Goal: Task Accomplishment & Management: Use online tool/utility

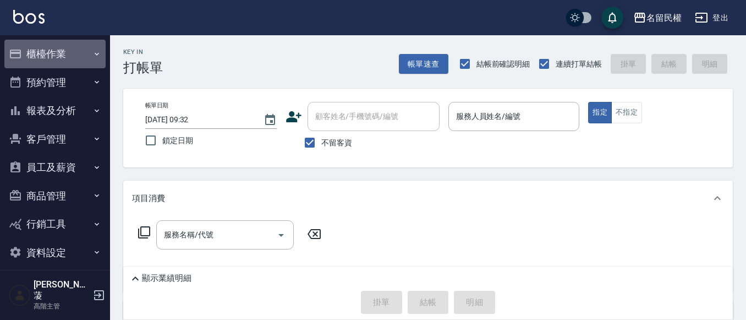
click at [80, 50] on button "櫃檯作業" at bounding box center [54, 54] width 101 height 29
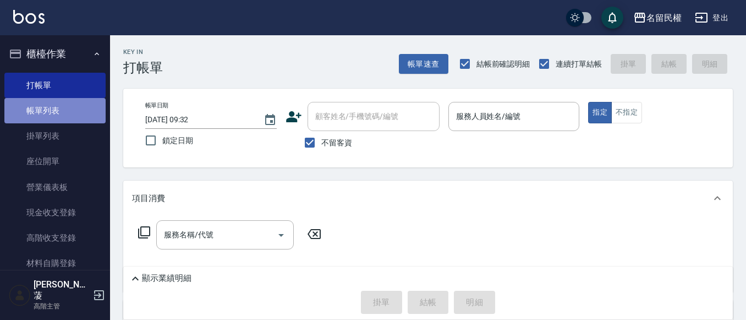
click at [57, 110] on link "帳單列表" at bounding box center [54, 110] width 101 height 25
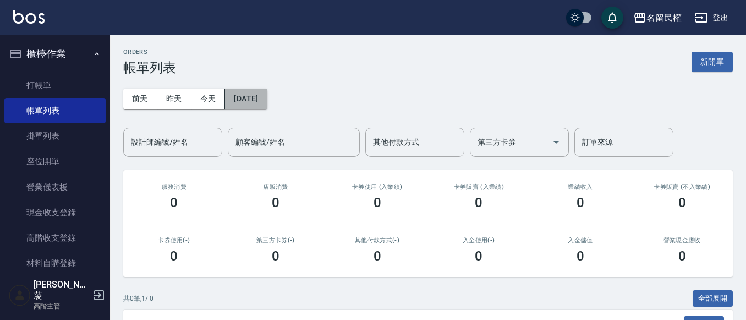
click at [253, 102] on button "[DATE]" at bounding box center [246, 99] width 42 height 20
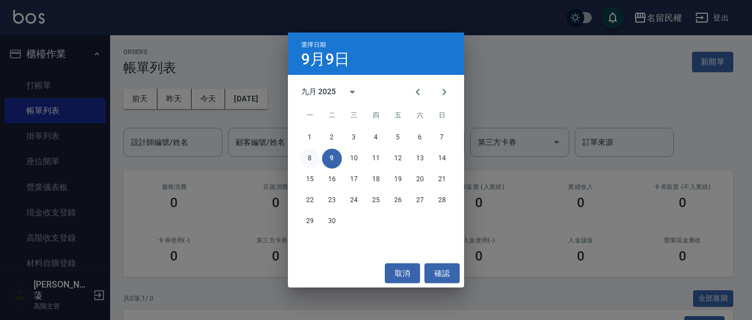
click at [308, 156] on button "8" at bounding box center [310, 159] width 20 height 20
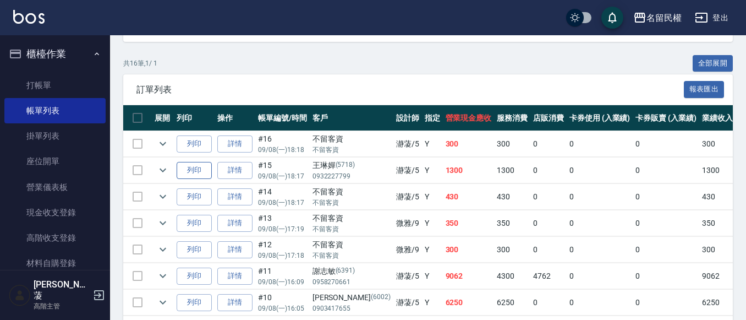
scroll to position [220, 0]
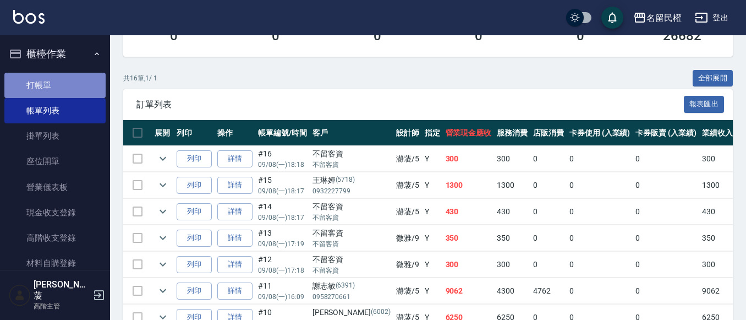
click at [64, 90] on link "打帳單" at bounding box center [54, 85] width 101 height 25
